Goal: Transaction & Acquisition: Purchase product/service

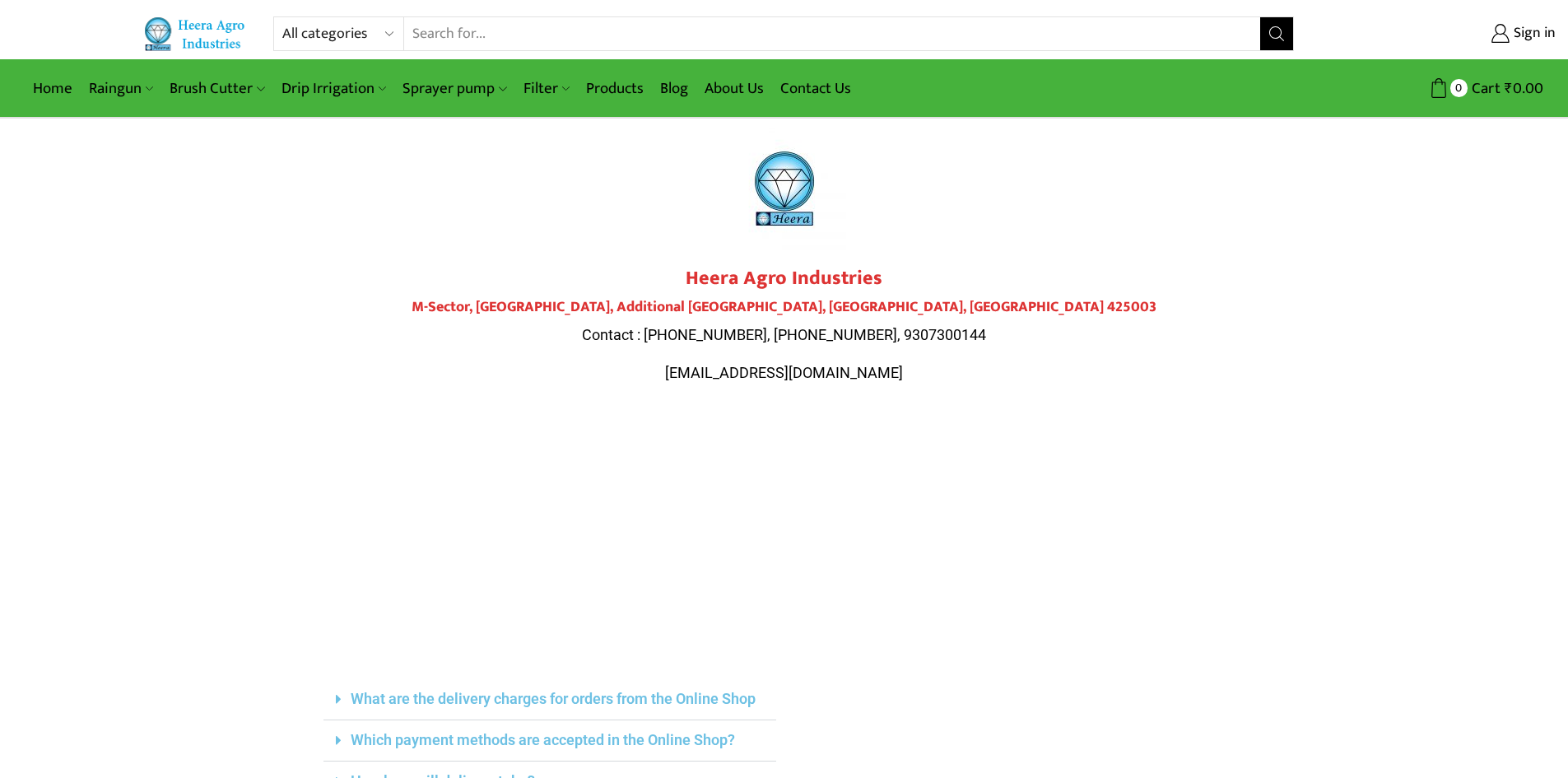
click at [1012, 379] on p "heeraagro@gmail.com" at bounding box center [784, 373] width 922 height 22
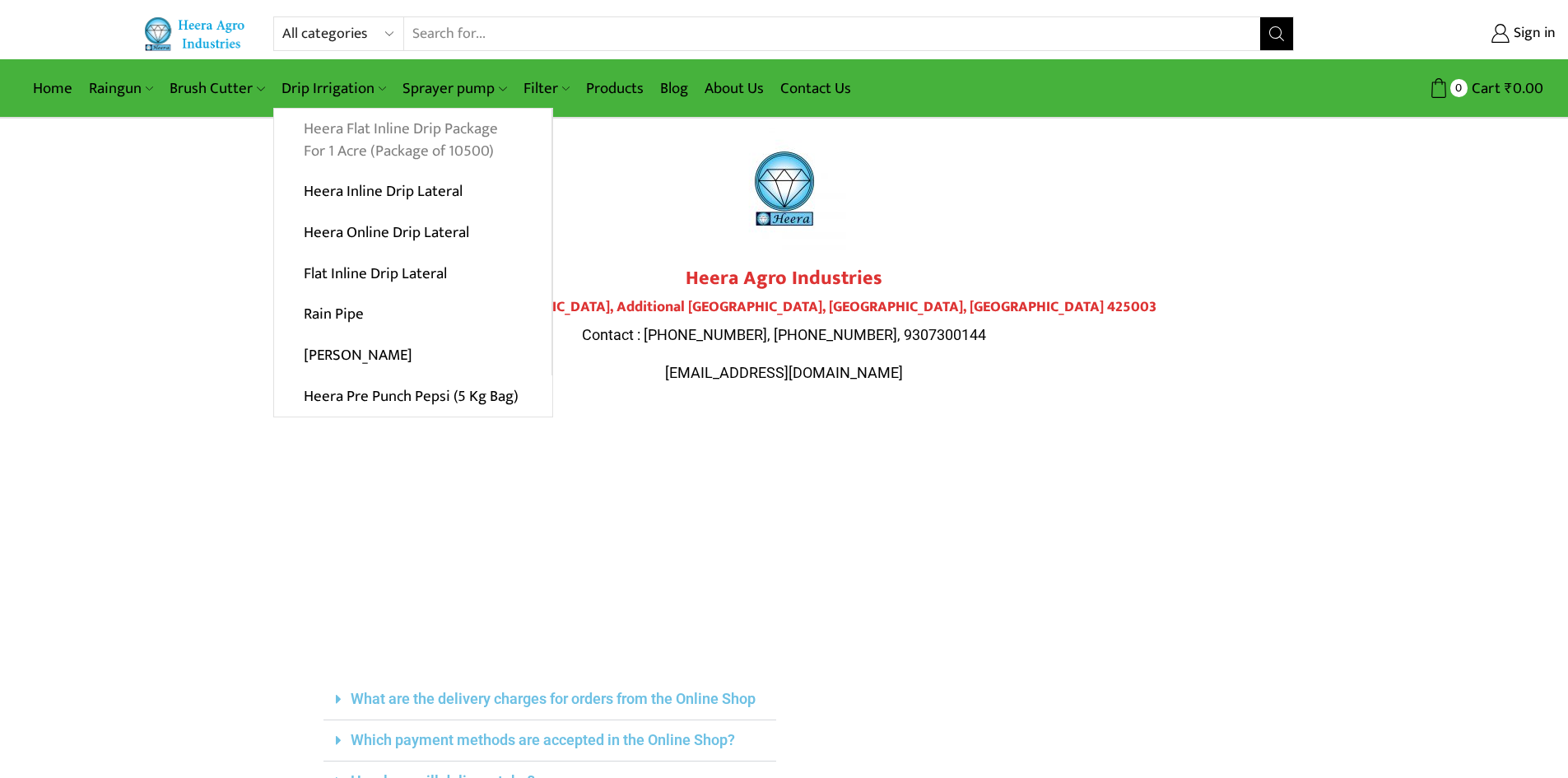
click at [371, 138] on link "Heera Flat Inline Drip Package For 1 Acre (Package of 10500)" at bounding box center [413, 140] width 278 height 64
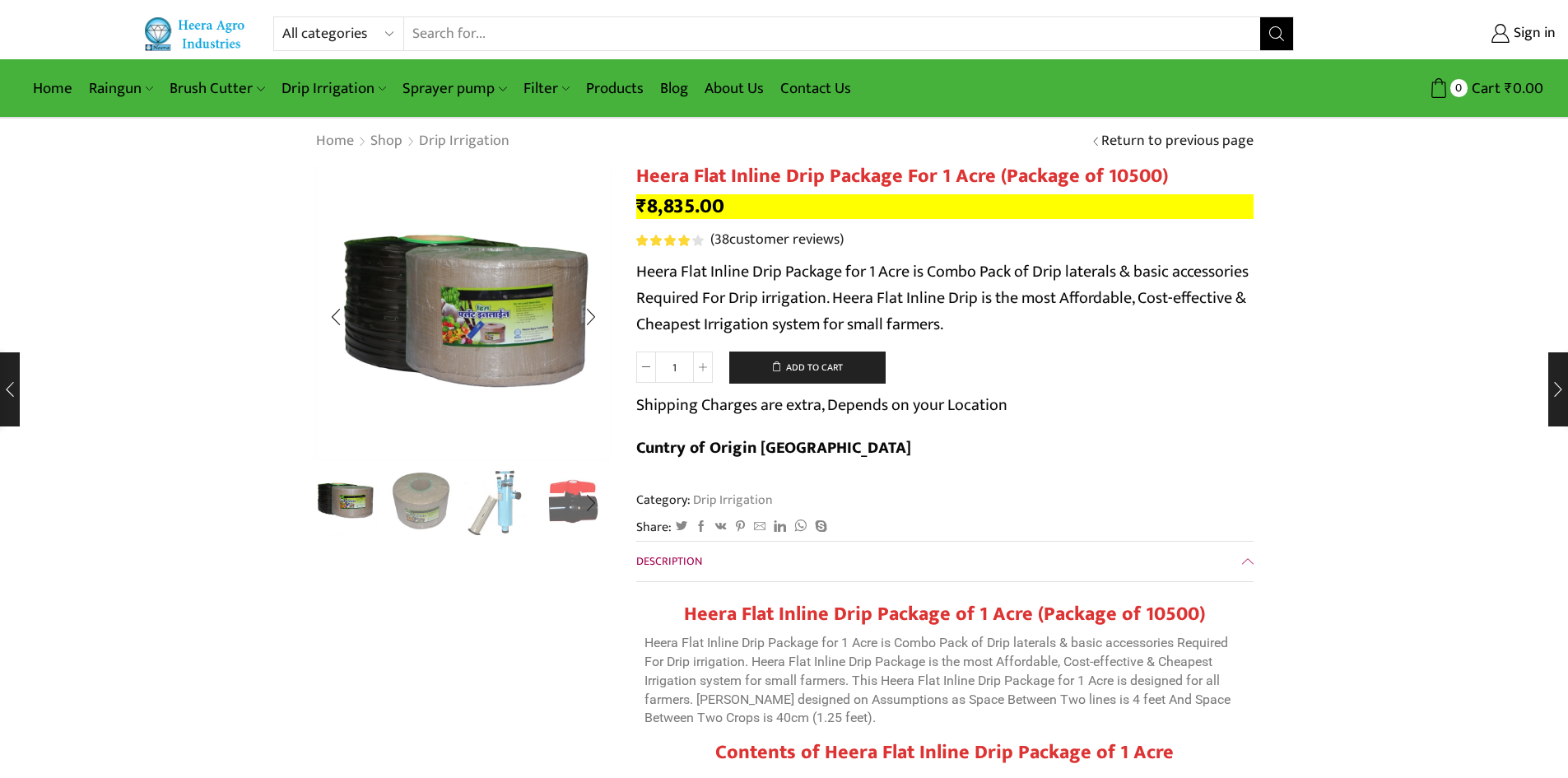
click at [436, 493] on img "2 / 10" at bounding box center [421, 501] width 68 height 68
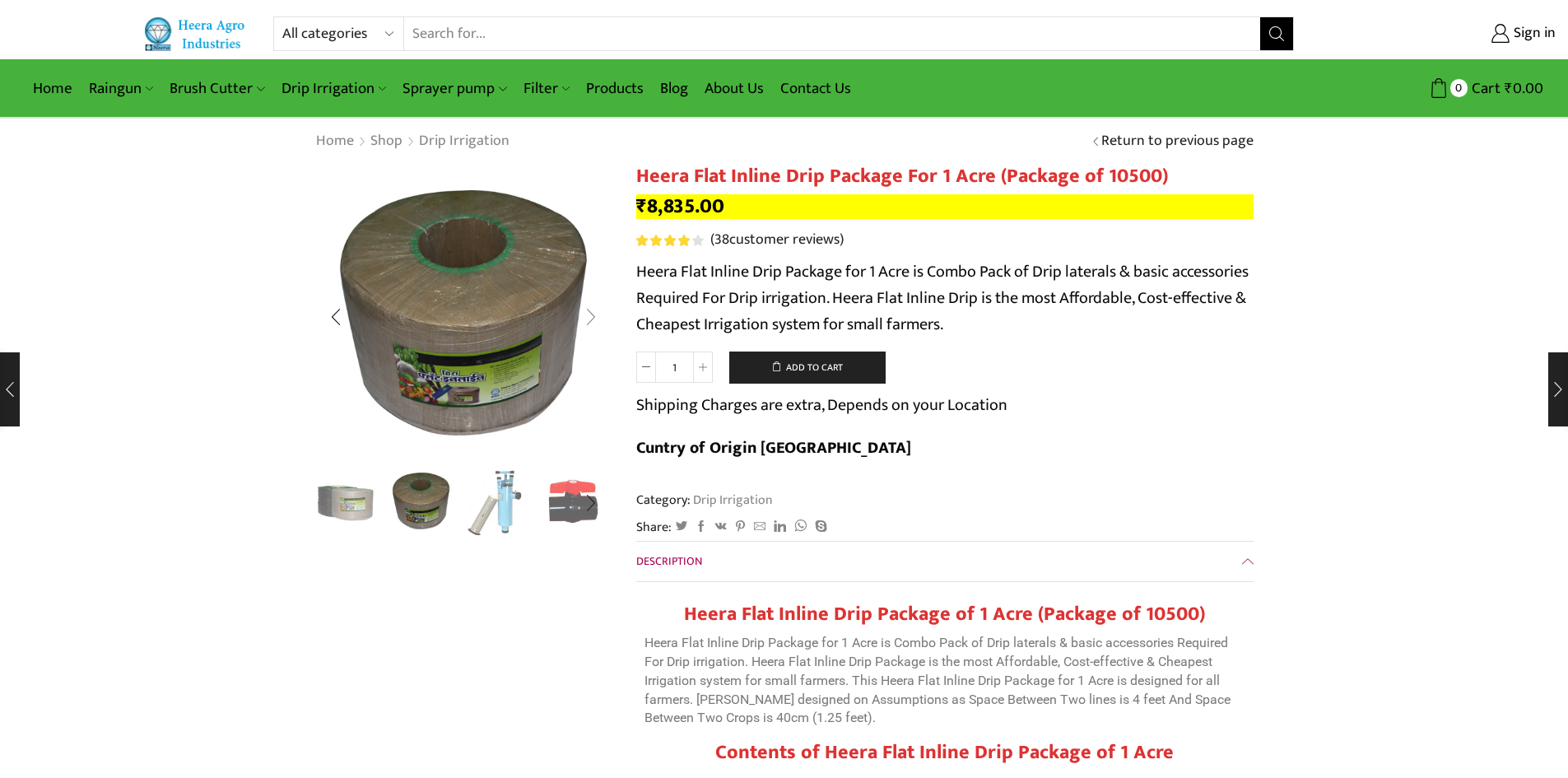
click at [589, 314] on div "Next slide" at bounding box center [590, 317] width 41 height 41
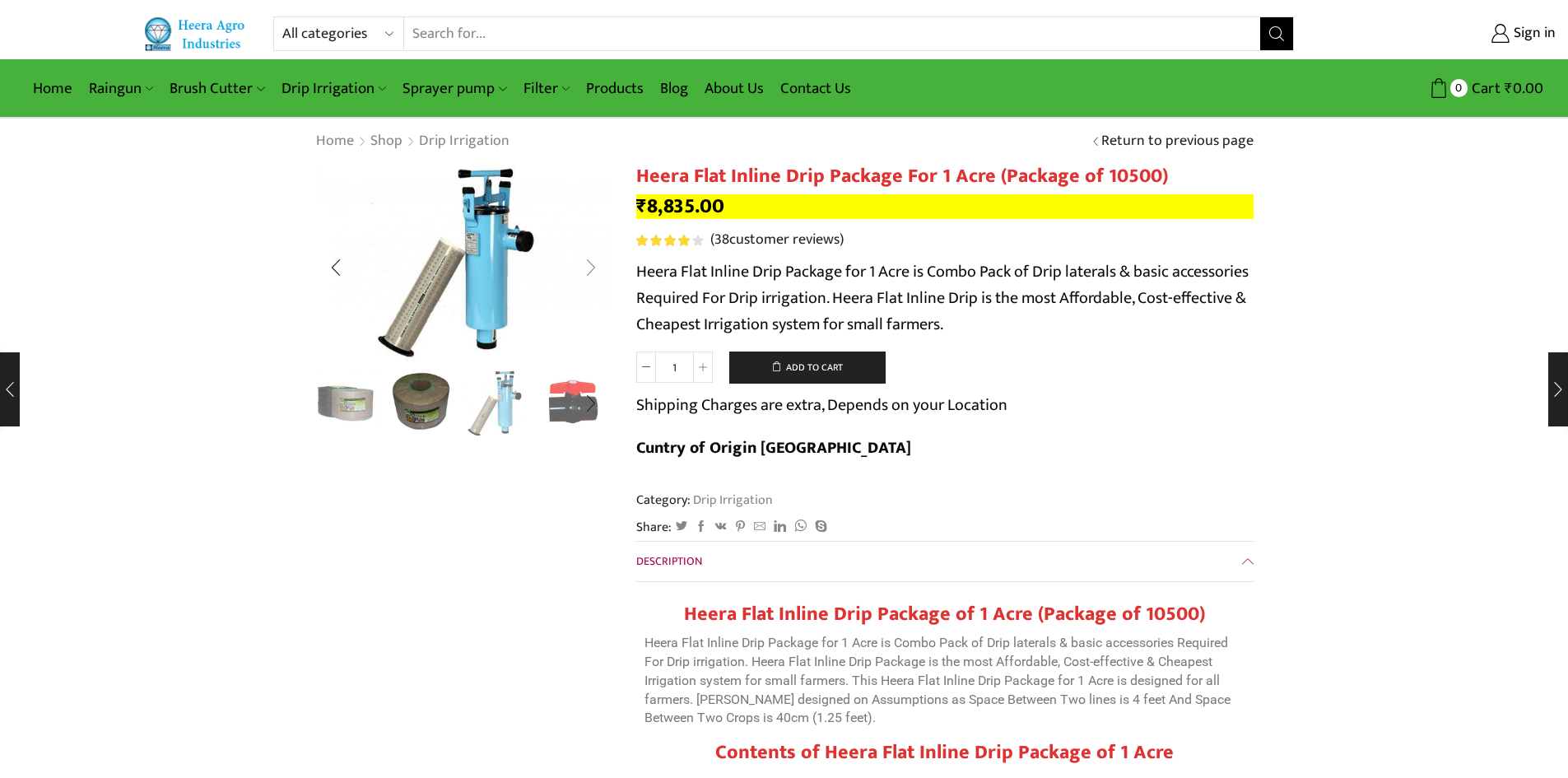
click at [590, 265] on div "Next slide" at bounding box center [590, 267] width 41 height 41
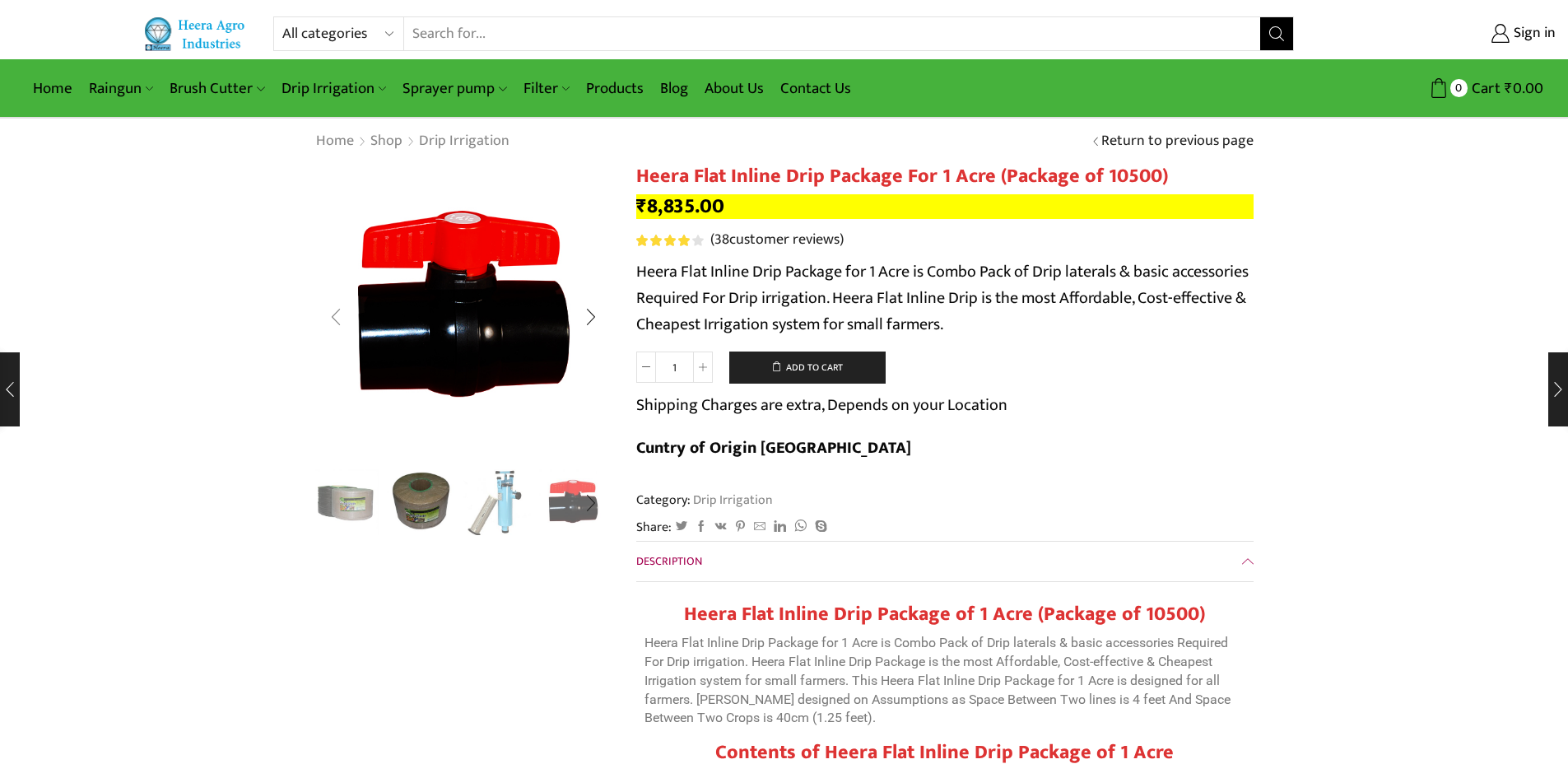
click at [336, 310] on div "Previous slide" at bounding box center [336, 317] width 41 height 41
